Goal: Task Accomplishment & Management: Use online tool/utility

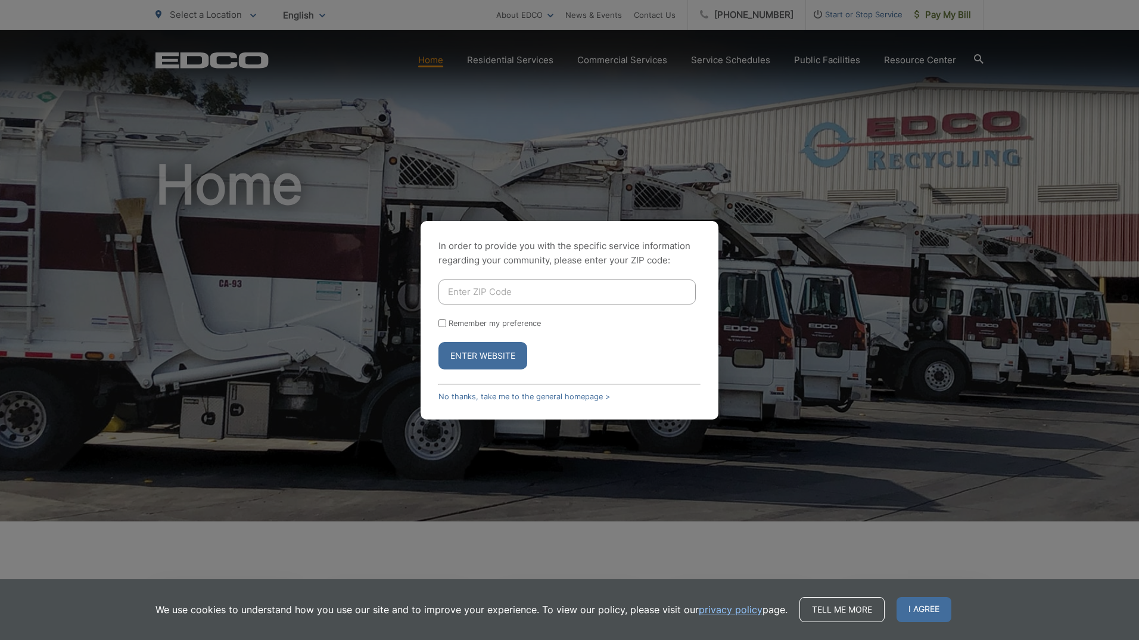
click at [515, 296] on input "Enter ZIP Code" at bounding box center [566, 291] width 257 height 25
type input "92083"
click at [471, 354] on button "Enter Website" at bounding box center [482, 355] width 89 height 27
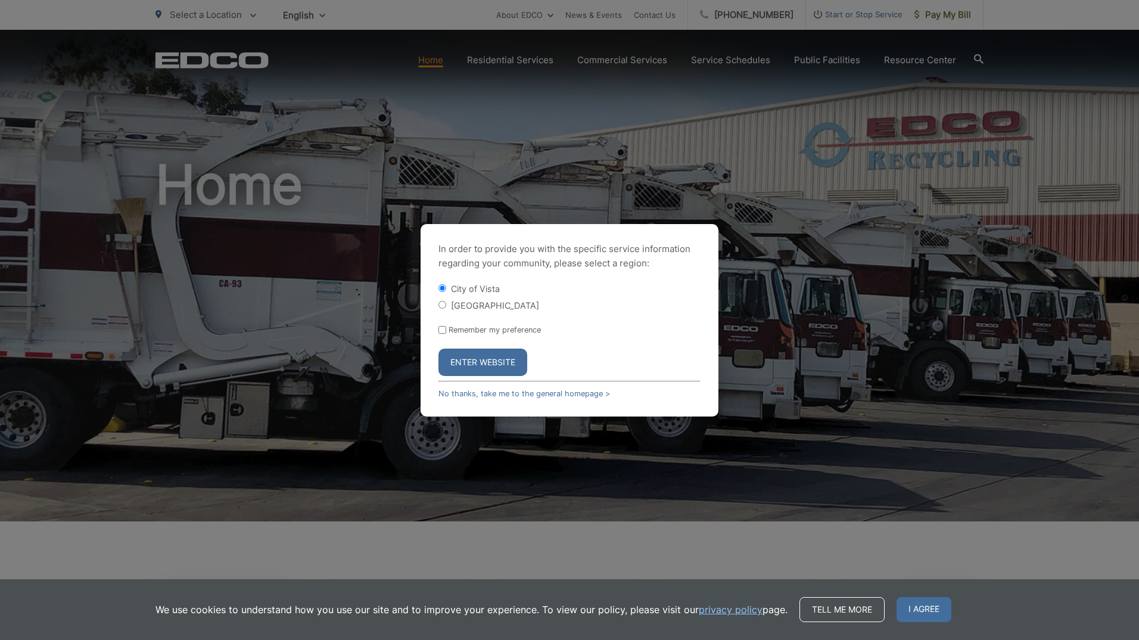
click at [480, 362] on button "Enter Website" at bounding box center [482, 361] width 89 height 27
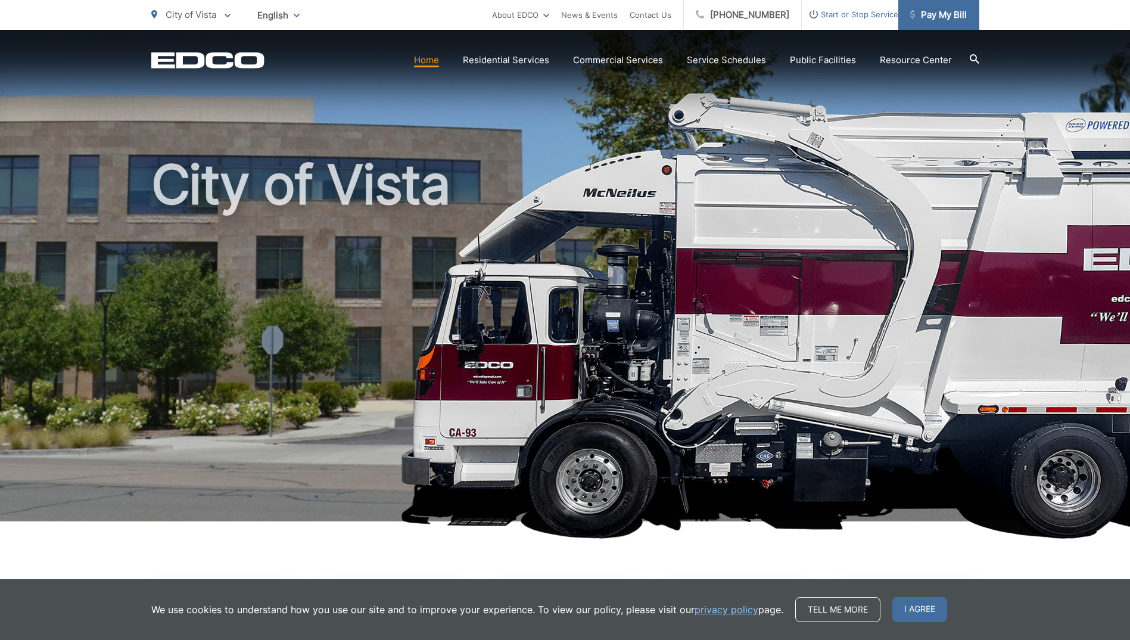
click at [948, 18] on span "Pay My Bill" at bounding box center [938, 15] width 57 height 14
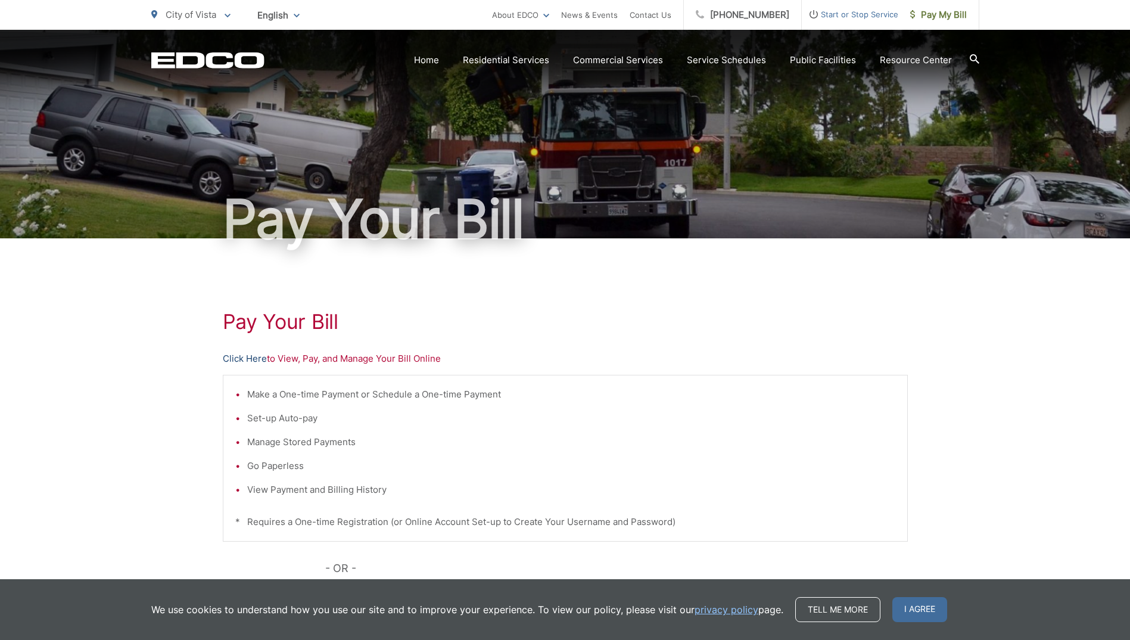
click at [255, 357] on link "Click Here" at bounding box center [245, 358] width 44 height 14
